Goal: Task Accomplishment & Management: Manage account settings

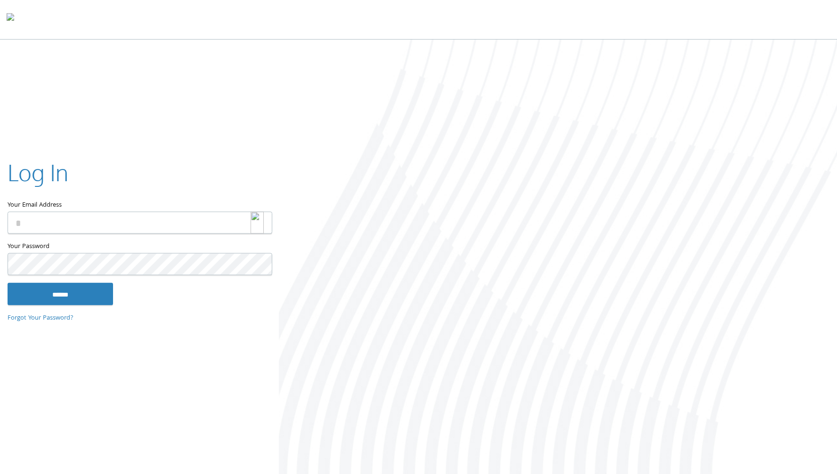
click at [255, 223] on img at bounding box center [256, 222] width 13 height 22
type input "**********"
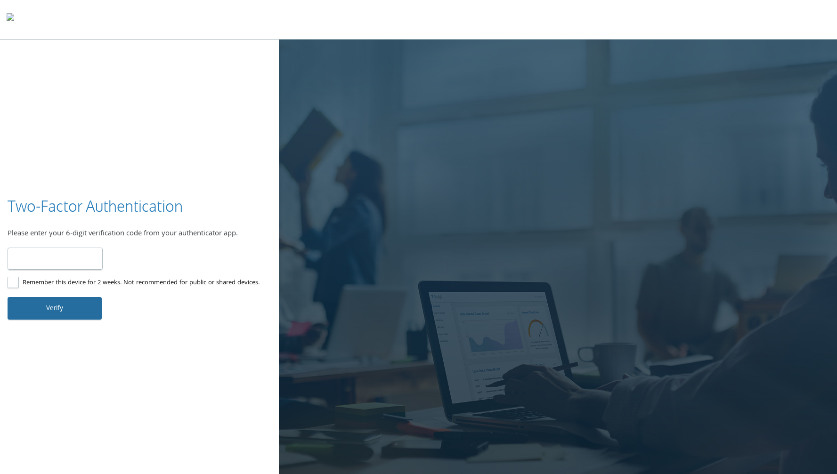
click at [59, 306] on button "Verify" at bounding box center [55, 308] width 94 height 23
